Goal: Transaction & Acquisition: Purchase product/service

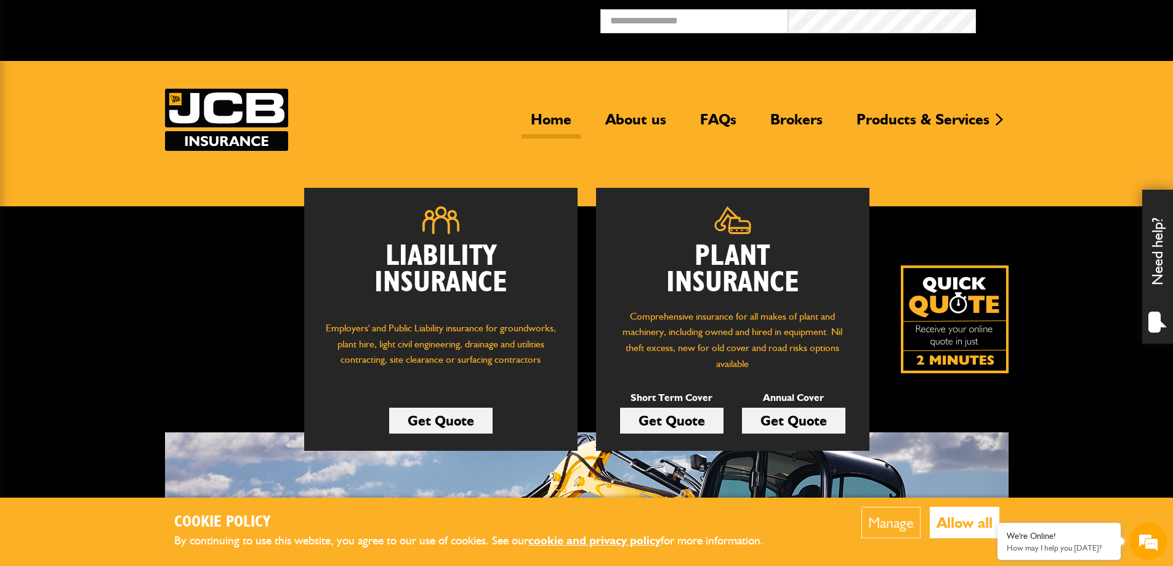
click at [450, 346] on p "Employers' and Public Liability insurance for groundworks, plant hire, light ci…" at bounding box center [441, 349] width 236 height 59
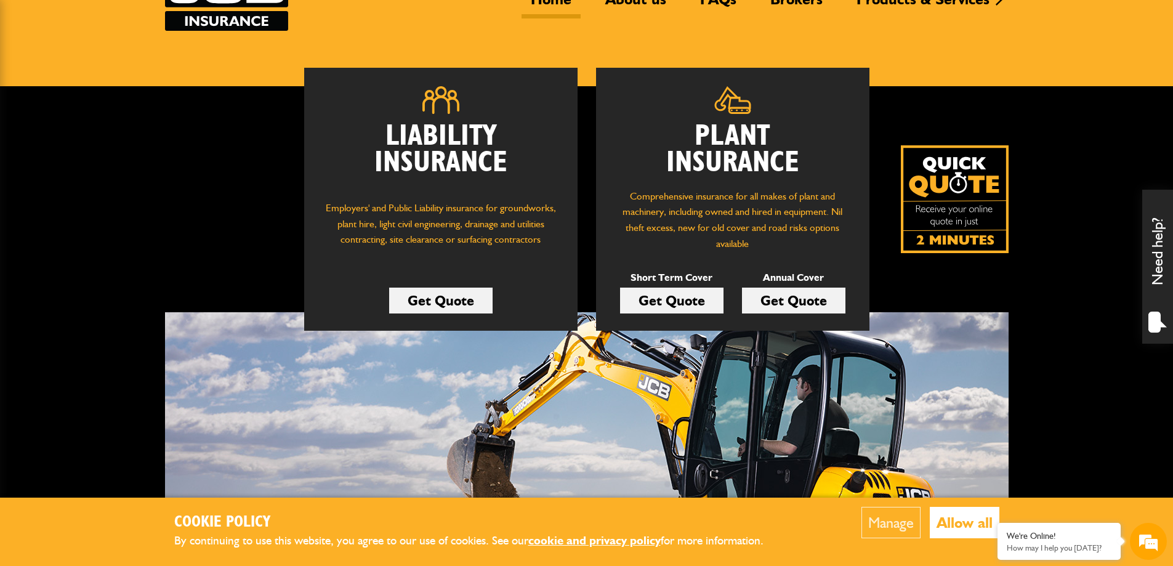
scroll to position [123, 0]
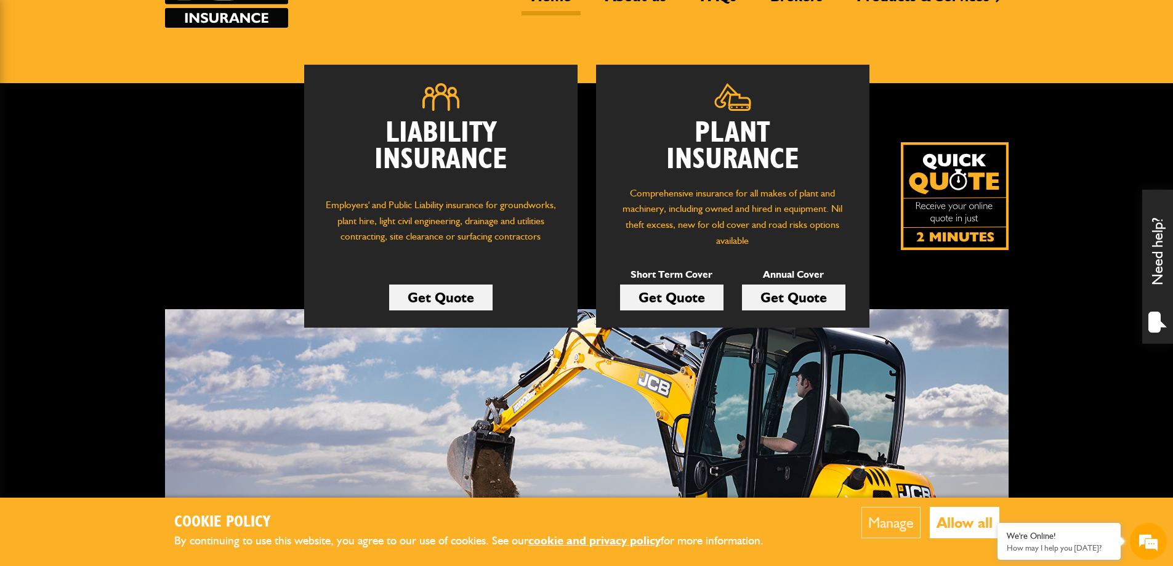
click at [671, 182] on div "Plant Insurance Comprehensive insurance for all makes of plant and machinery, i…" at bounding box center [732, 196] width 273 height 263
click at [677, 185] on p "Comprehensive insurance for all makes of plant and machinery, including owned a…" at bounding box center [732, 216] width 236 height 63
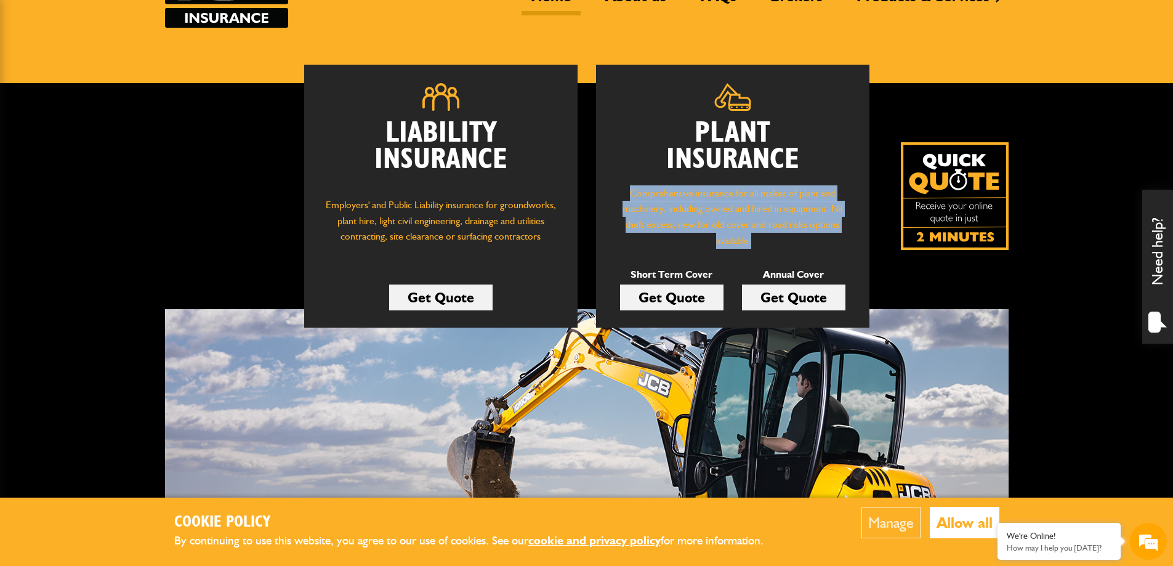
click at [677, 185] on p "Comprehensive insurance for all makes of plant and machinery, including owned a…" at bounding box center [732, 216] width 236 height 63
click at [731, 224] on p "Comprehensive insurance for all makes of plant and machinery, including owned a…" at bounding box center [732, 216] width 236 height 63
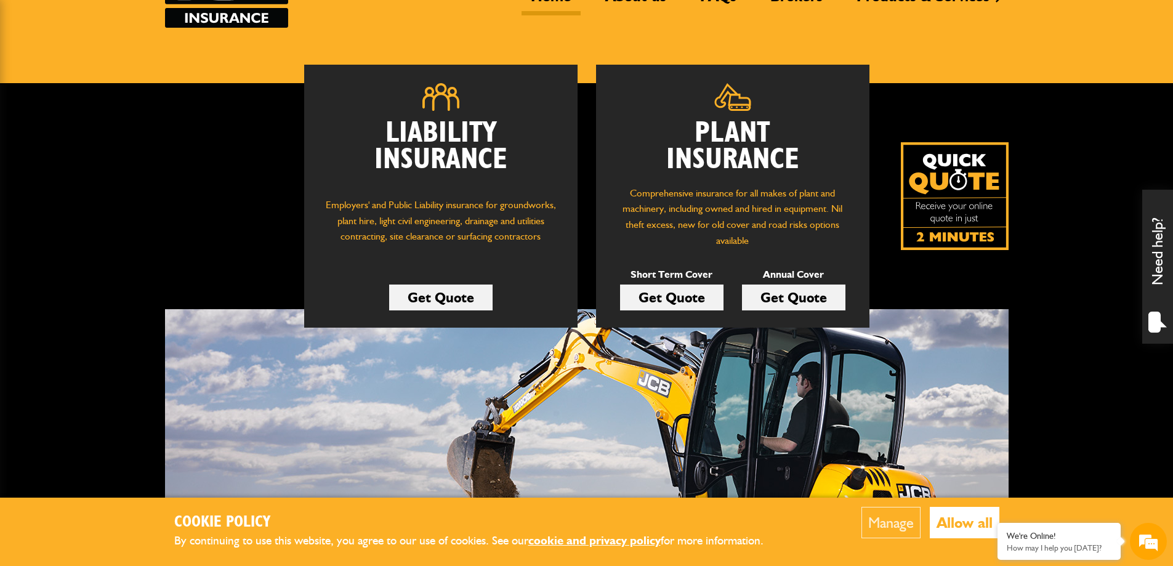
click at [666, 285] on link "Get Quote" at bounding box center [671, 297] width 103 height 26
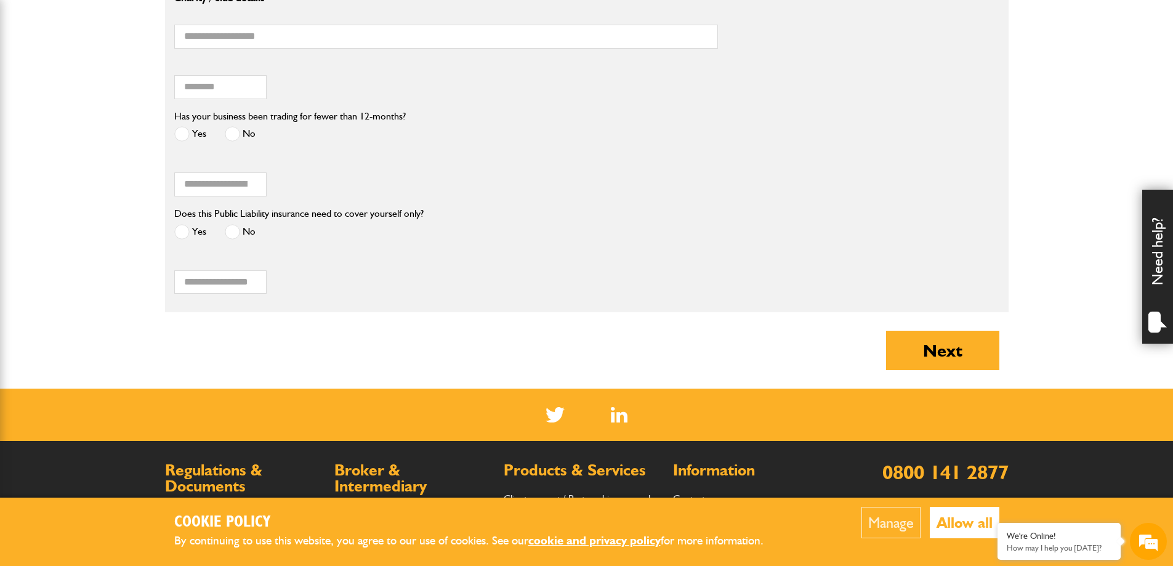
scroll to position [880, 0]
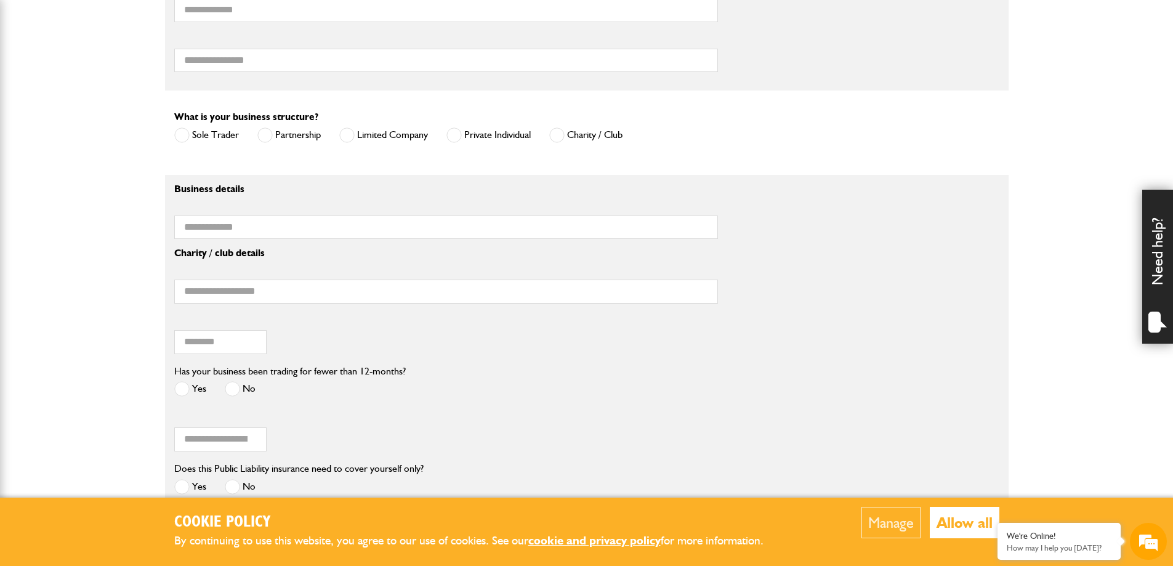
click at [363, 139] on label "Limited Company" at bounding box center [383, 134] width 89 height 15
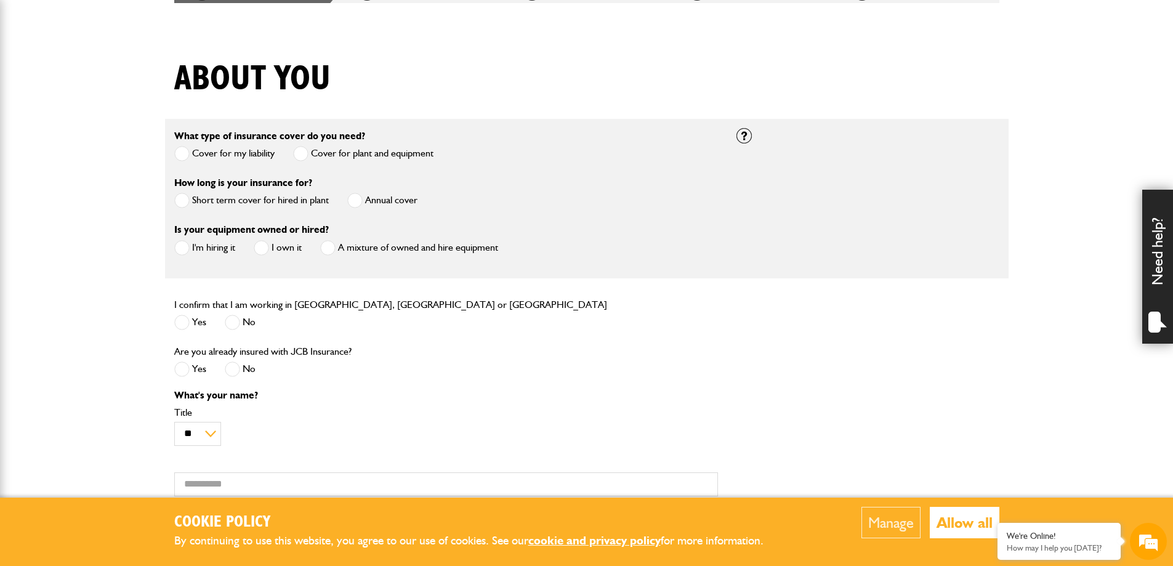
scroll to position [265, 0]
click at [275, 199] on label "Short term cover for hired in plant" at bounding box center [251, 198] width 155 height 15
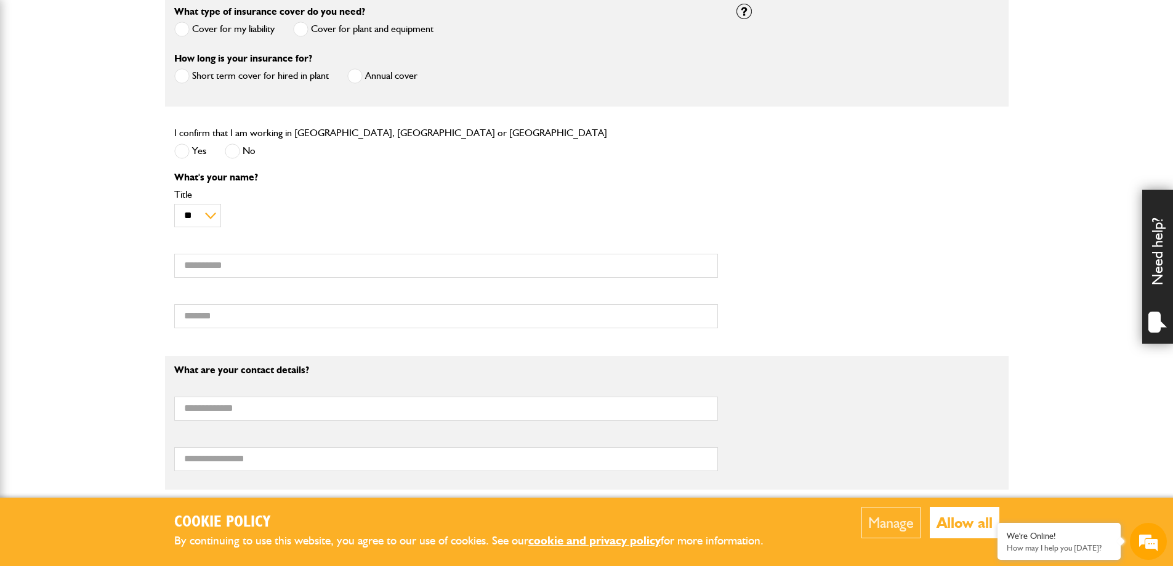
scroll to position [0, 0]
click at [190, 148] on label "Yes" at bounding box center [190, 150] width 32 height 15
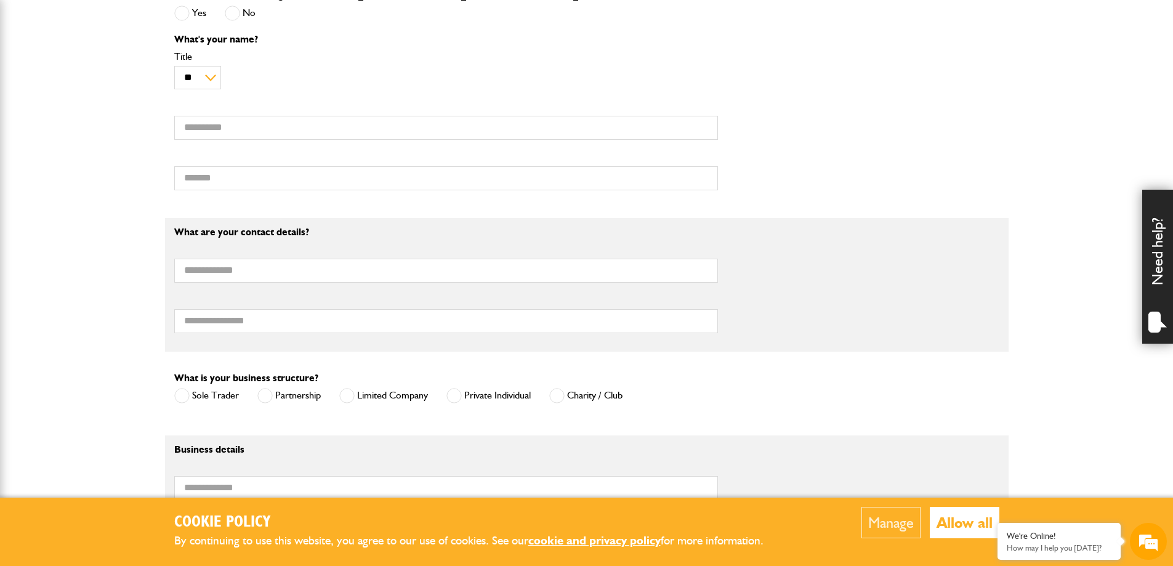
scroll to position [757, 0]
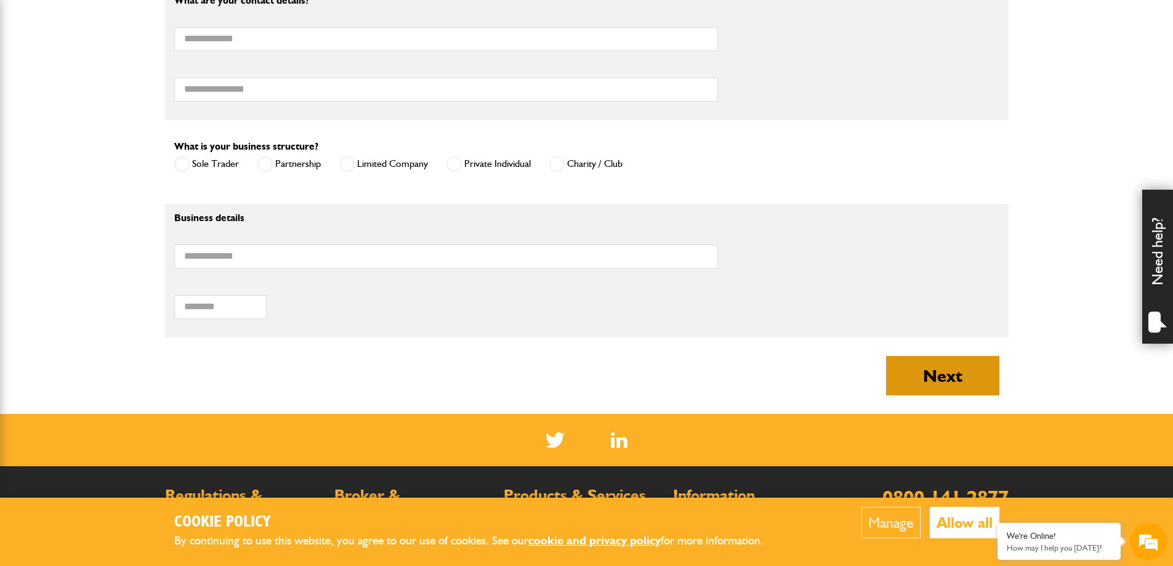
click at [998, 381] on button "Next" at bounding box center [942, 375] width 113 height 39
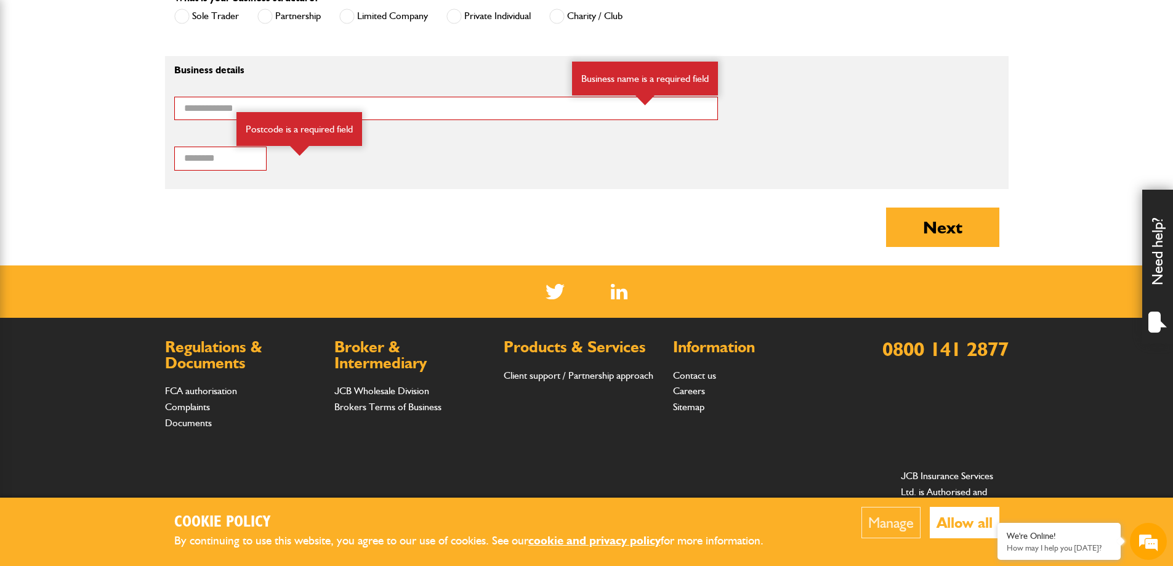
scroll to position [1098, 0]
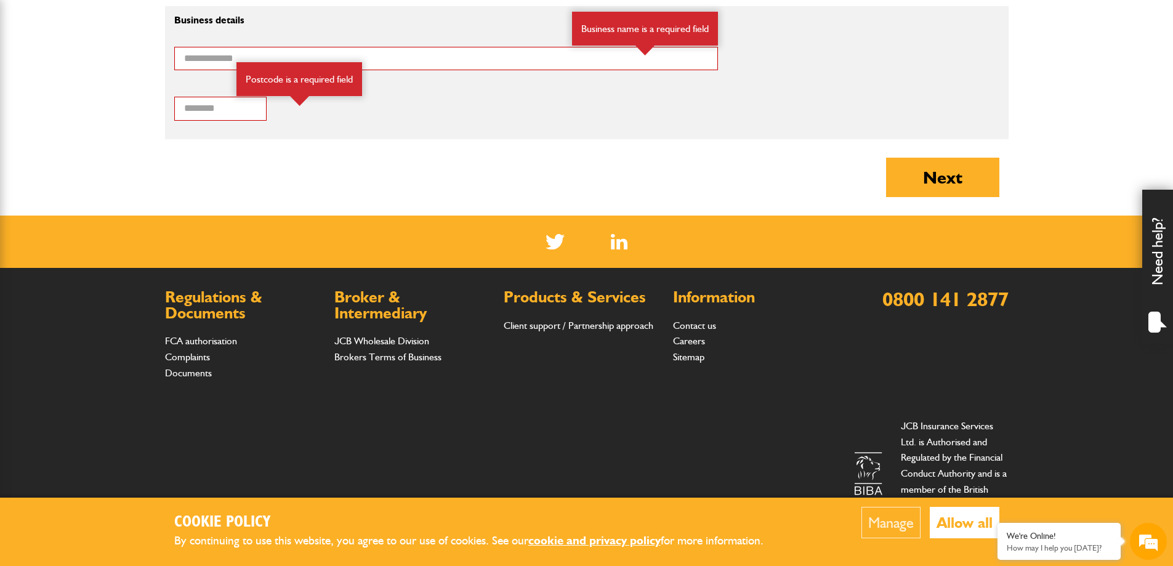
click at [308, 73] on div "Postcode is a required field" at bounding box center [299, 79] width 126 height 34
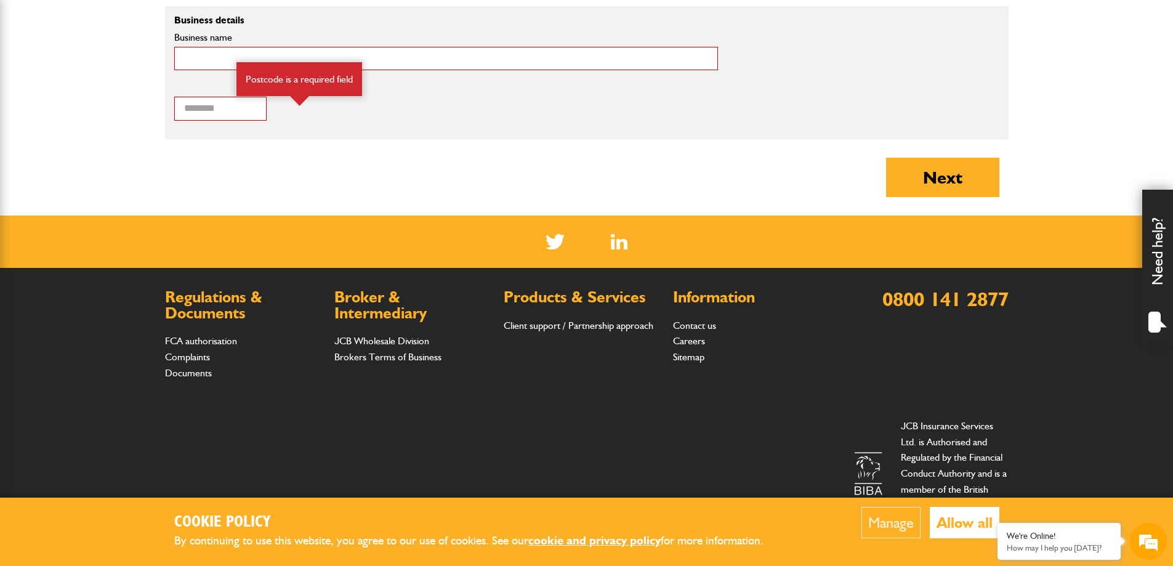
click at [337, 53] on input "Business name" at bounding box center [446, 59] width 544 height 24
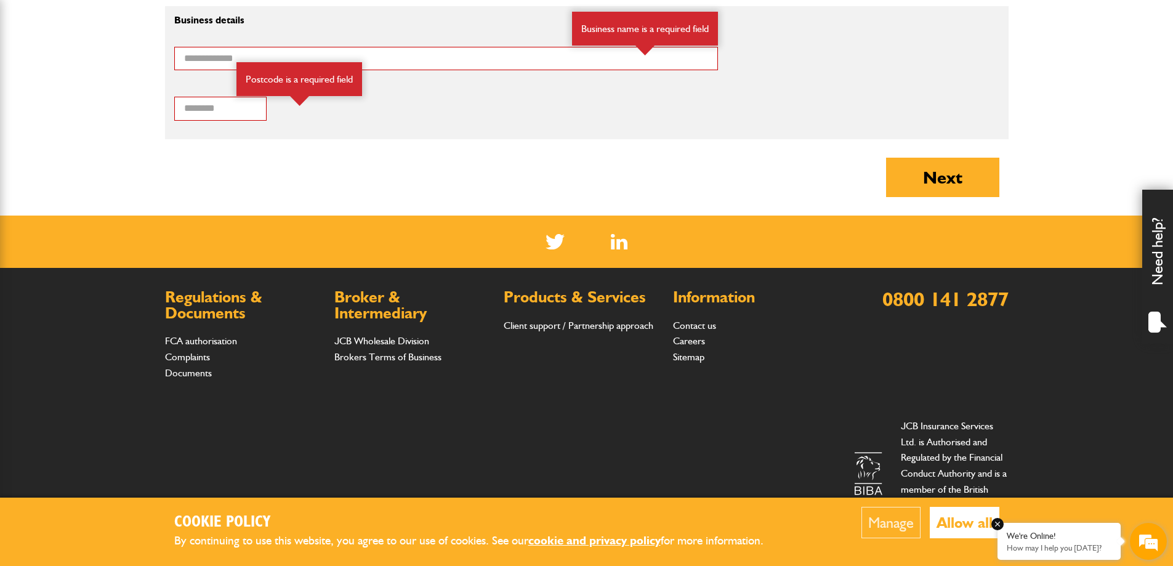
click at [1001, 522] on em at bounding box center [997, 524] width 12 height 12
click at [981, 522] on button "Allow all" at bounding box center [965, 522] width 70 height 31
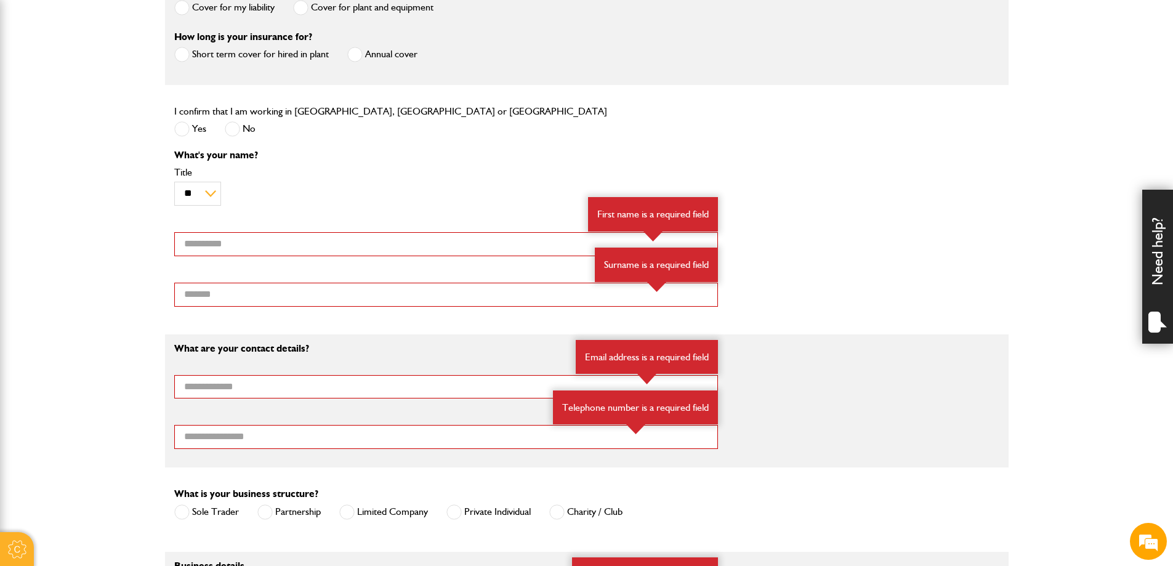
scroll to position [606, 0]
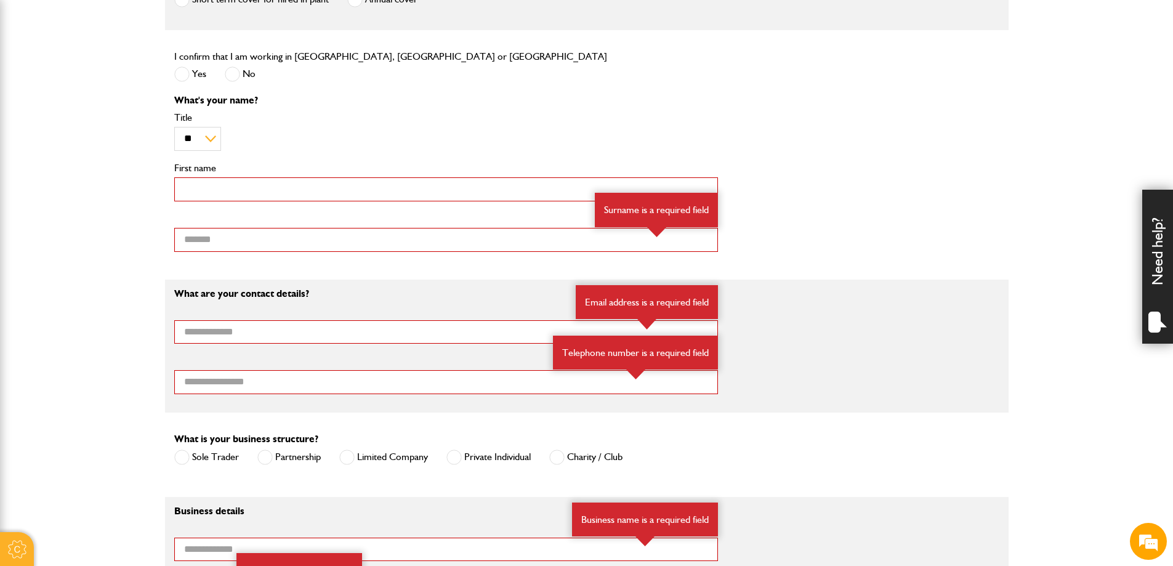
click at [207, 193] on input "First name" at bounding box center [446, 189] width 544 height 24
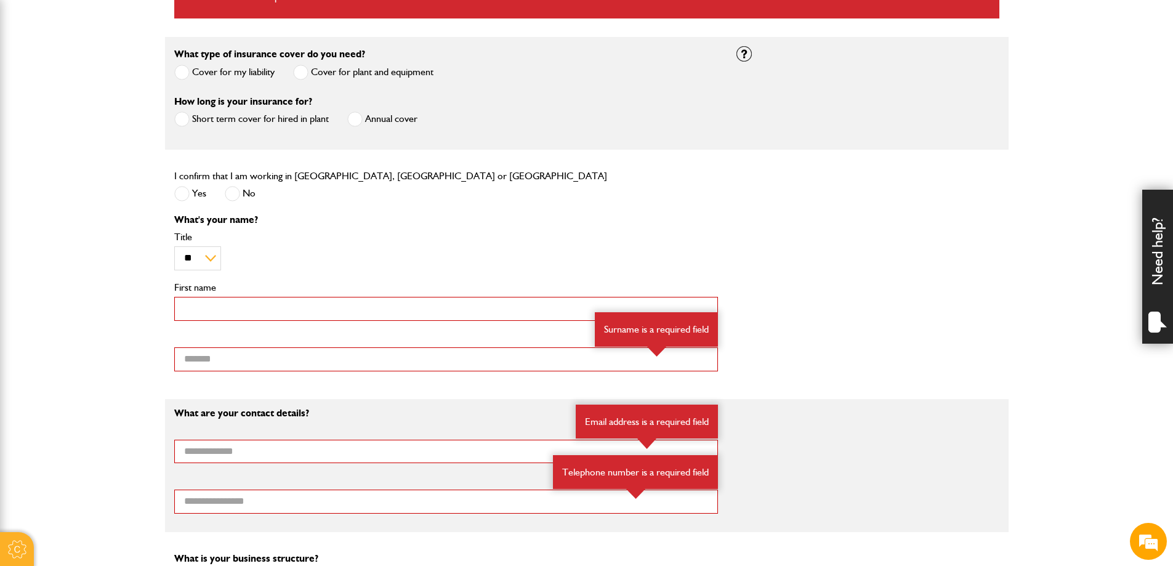
scroll to position [483, 0]
